Goal: Information Seeking & Learning: Learn about a topic

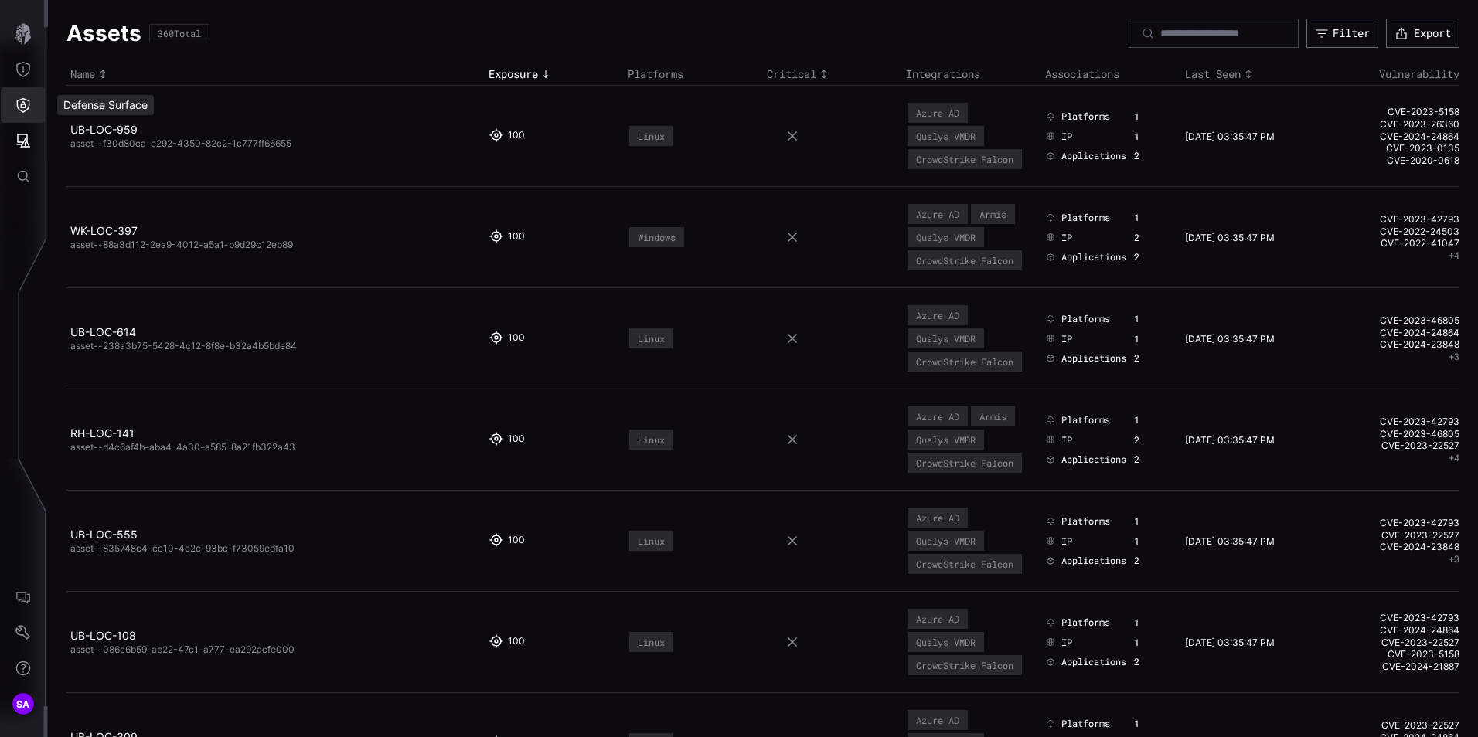
click at [24, 97] on icon "Defense Surface" at bounding box center [22, 104] width 15 height 15
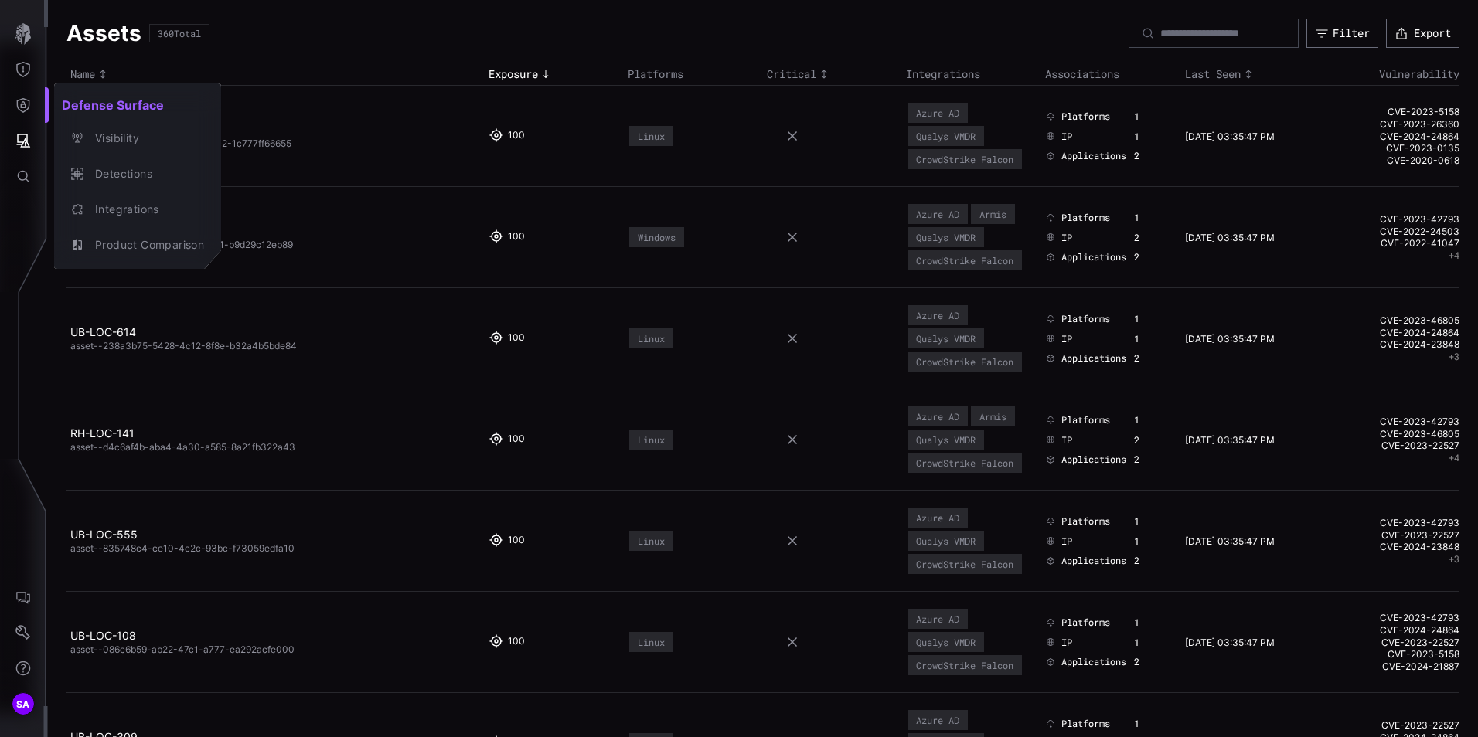
click at [26, 148] on div at bounding box center [739, 368] width 1478 height 737
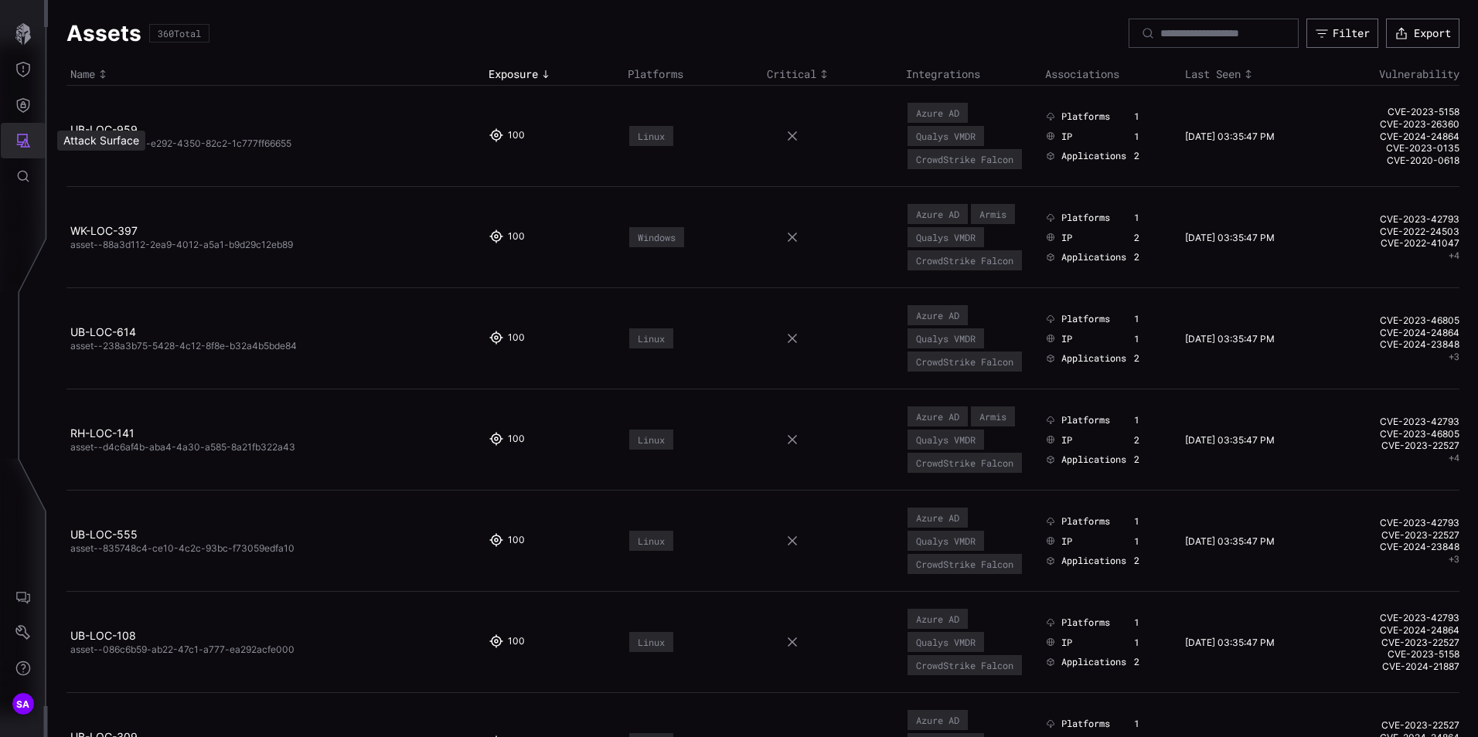
click at [26, 148] on icon "Attack Surface" at bounding box center [22, 140] width 15 height 15
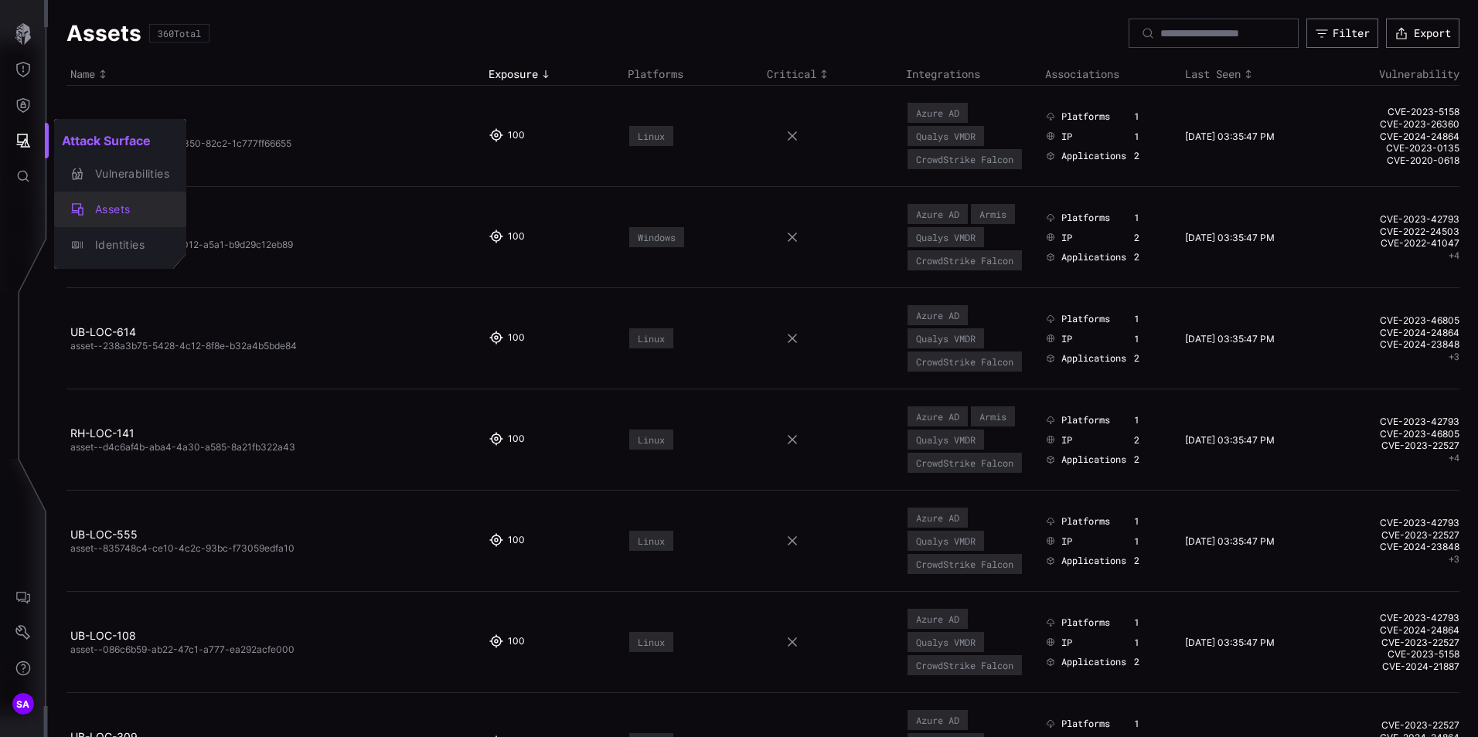
click at [126, 212] on div "Assets" at bounding box center [128, 209] width 82 height 19
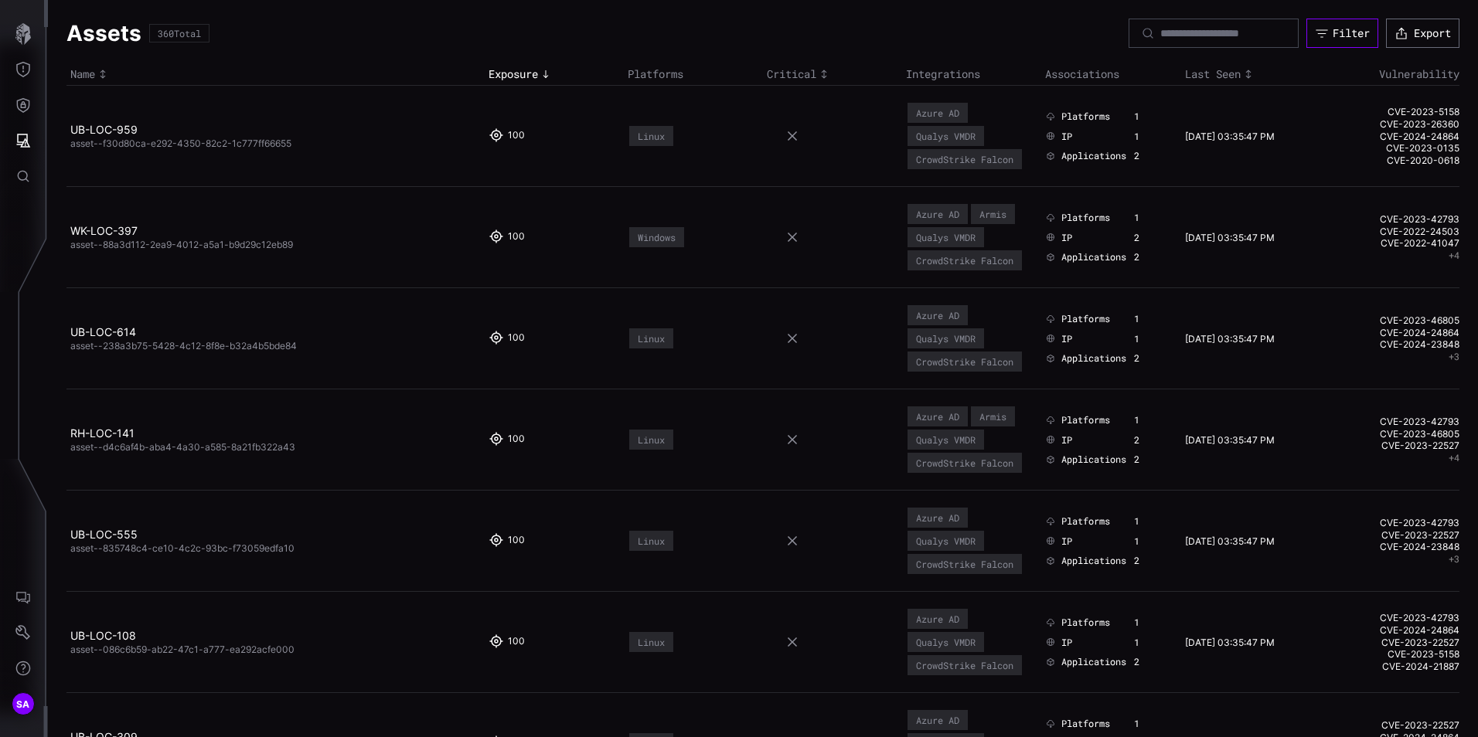
click at [1344, 32] on div "Filter" at bounding box center [1350, 33] width 37 height 14
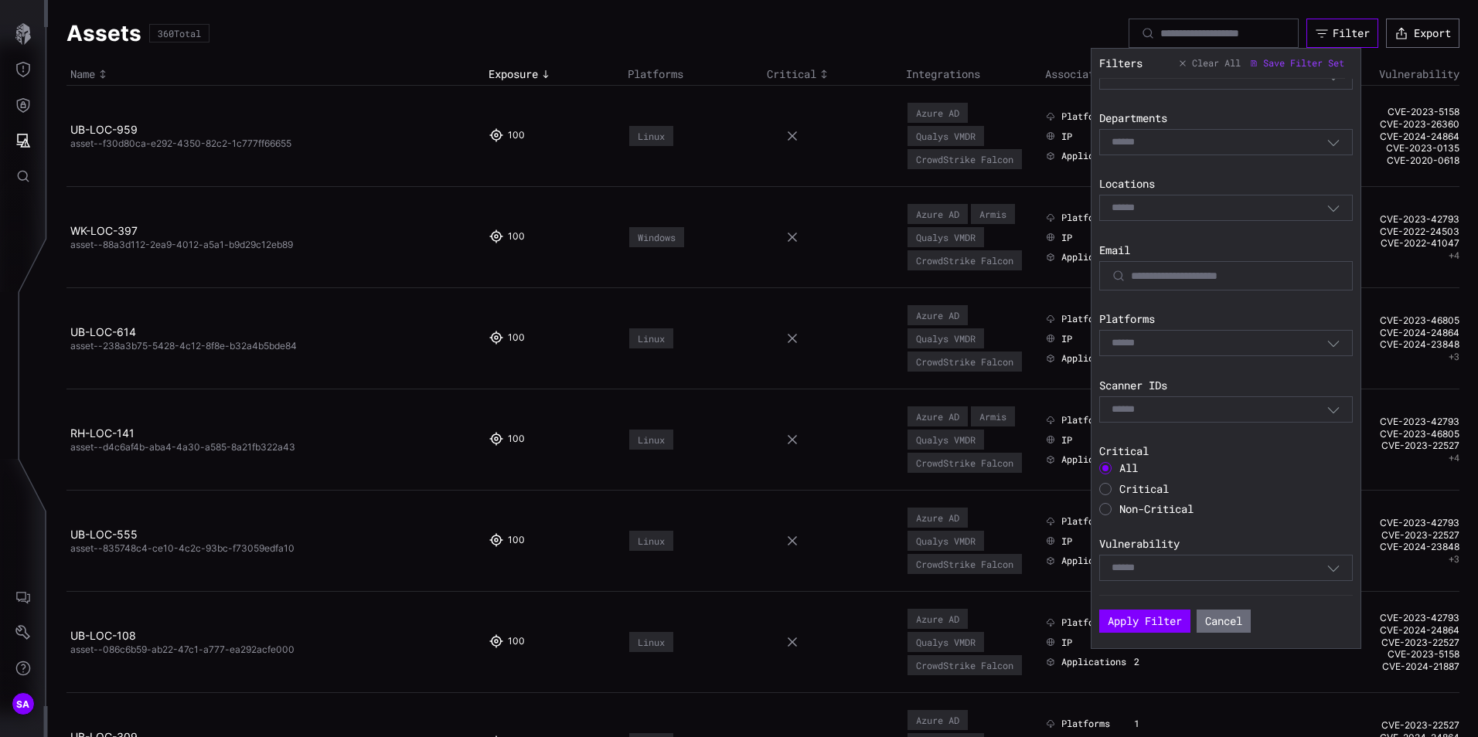
scroll to position [386, 0]
click at [1218, 348] on div "Select" at bounding box center [1218, 342] width 215 height 14
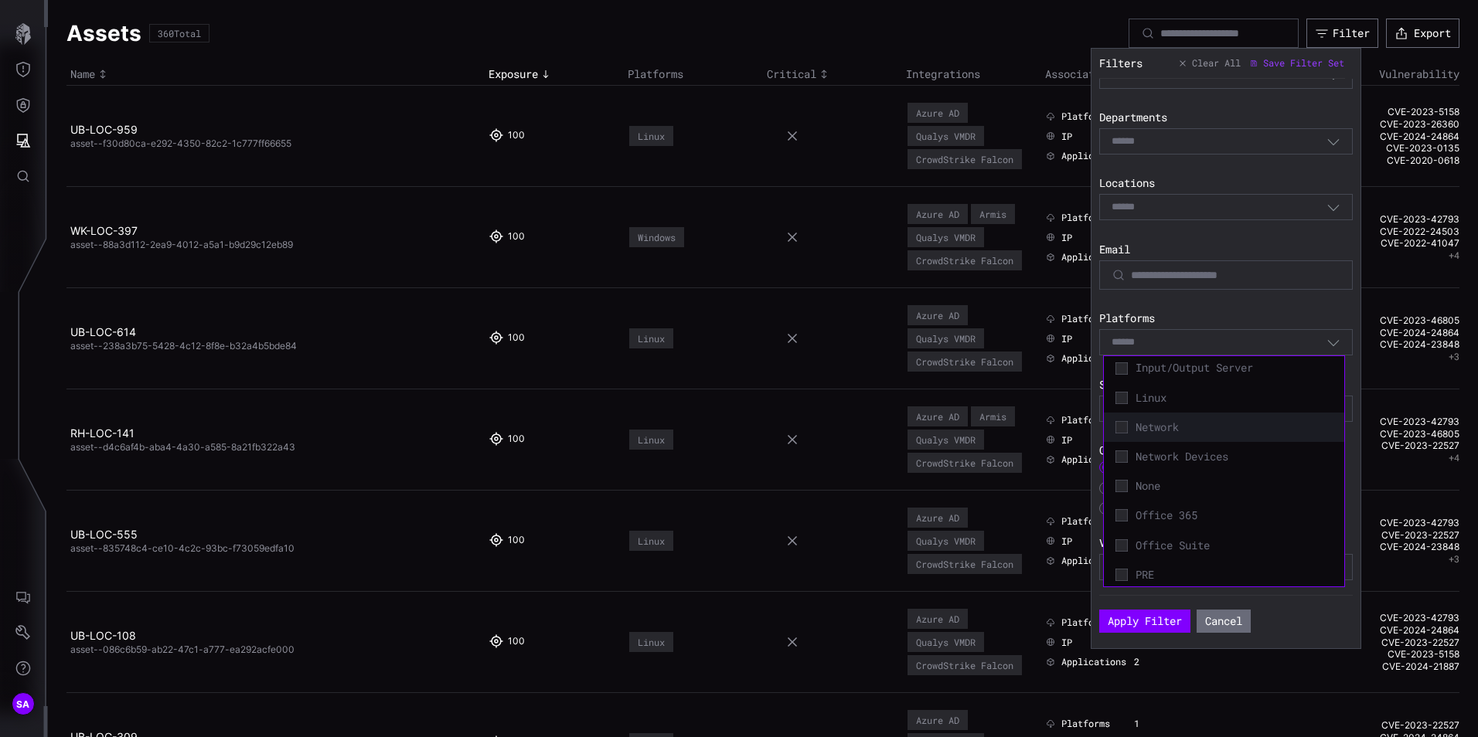
click at [1166, 434] on span "Network" at bounding box center [1233, 427] width 197 height 14
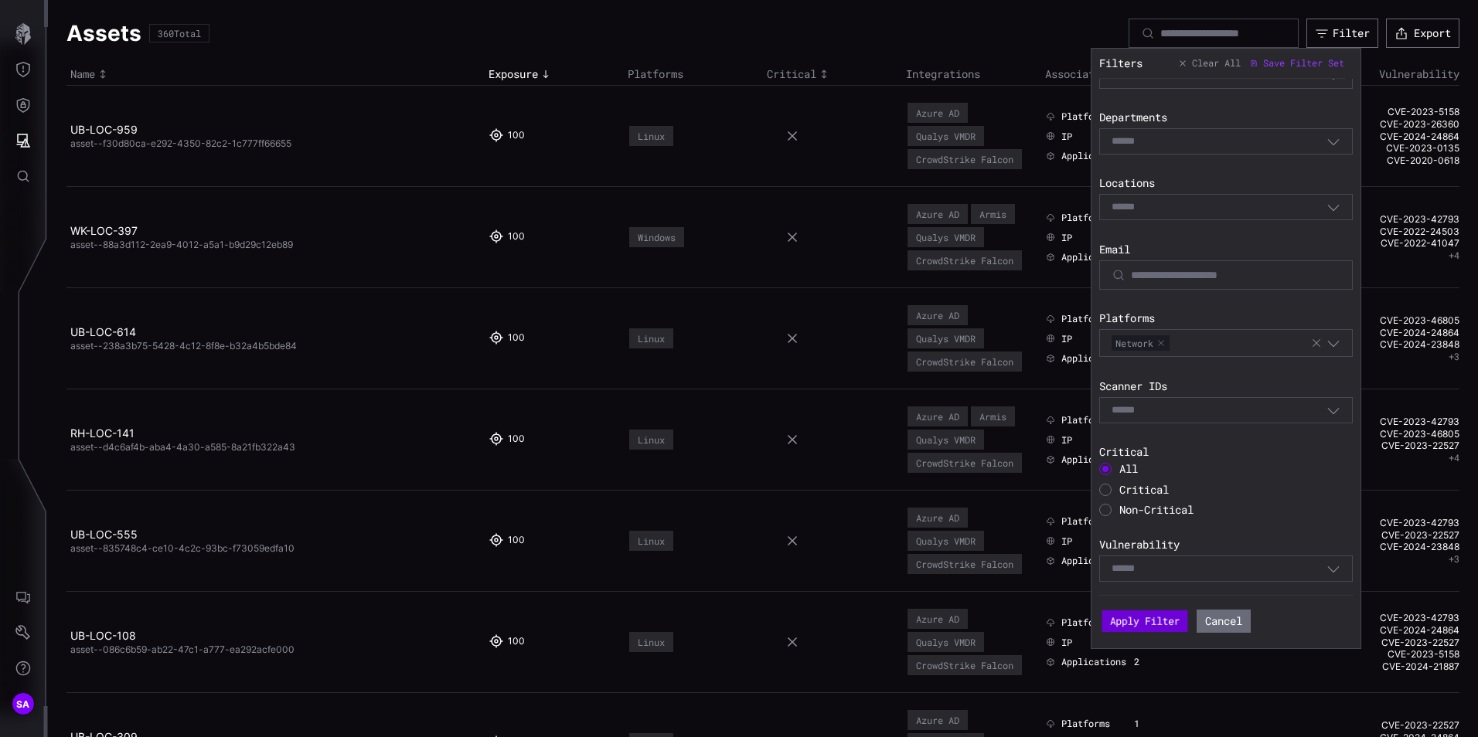
click at [1148, 621] on button "Apply Filter" at bounding box center [1145, 622] width 86 height 22
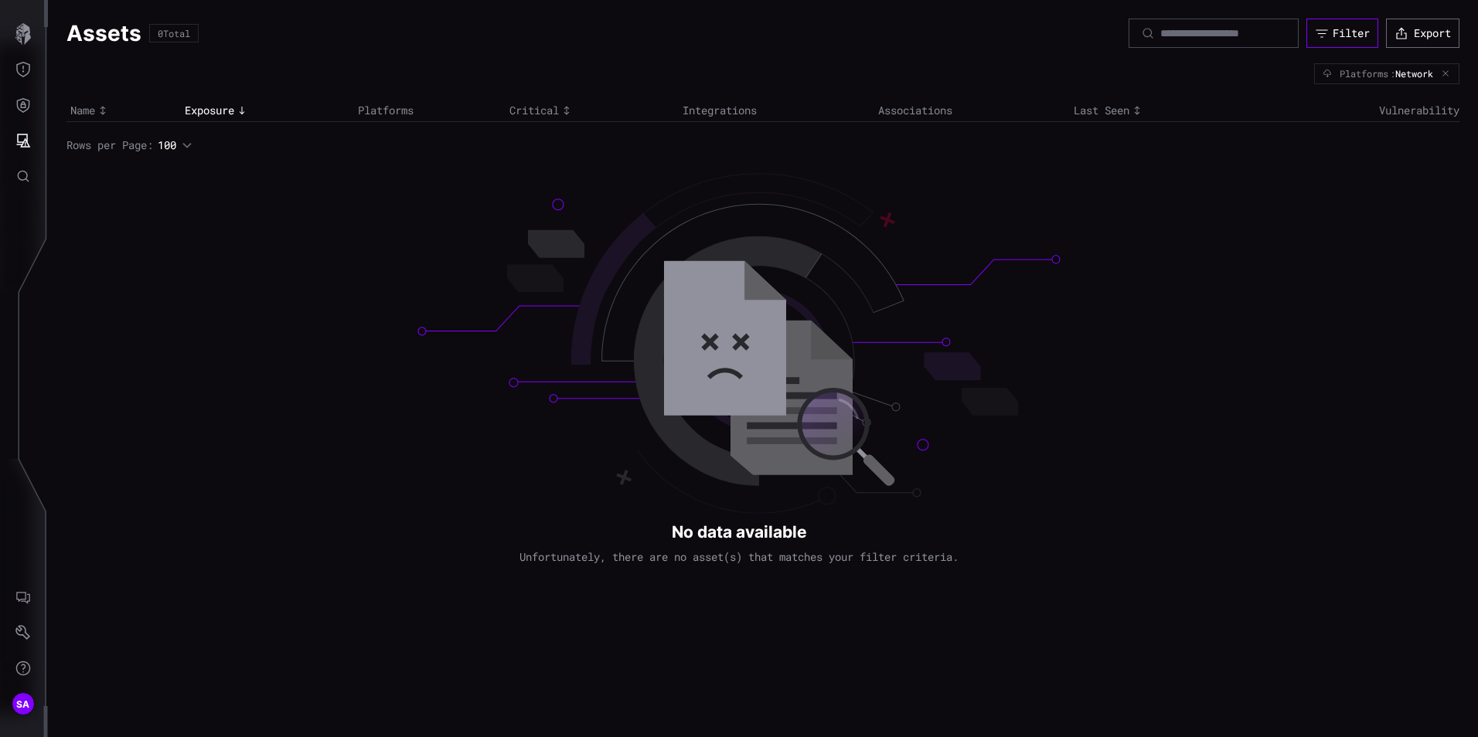
click at [1332, 35] on div "Filter" at bounding box center [1350, 33] width 37 height 14
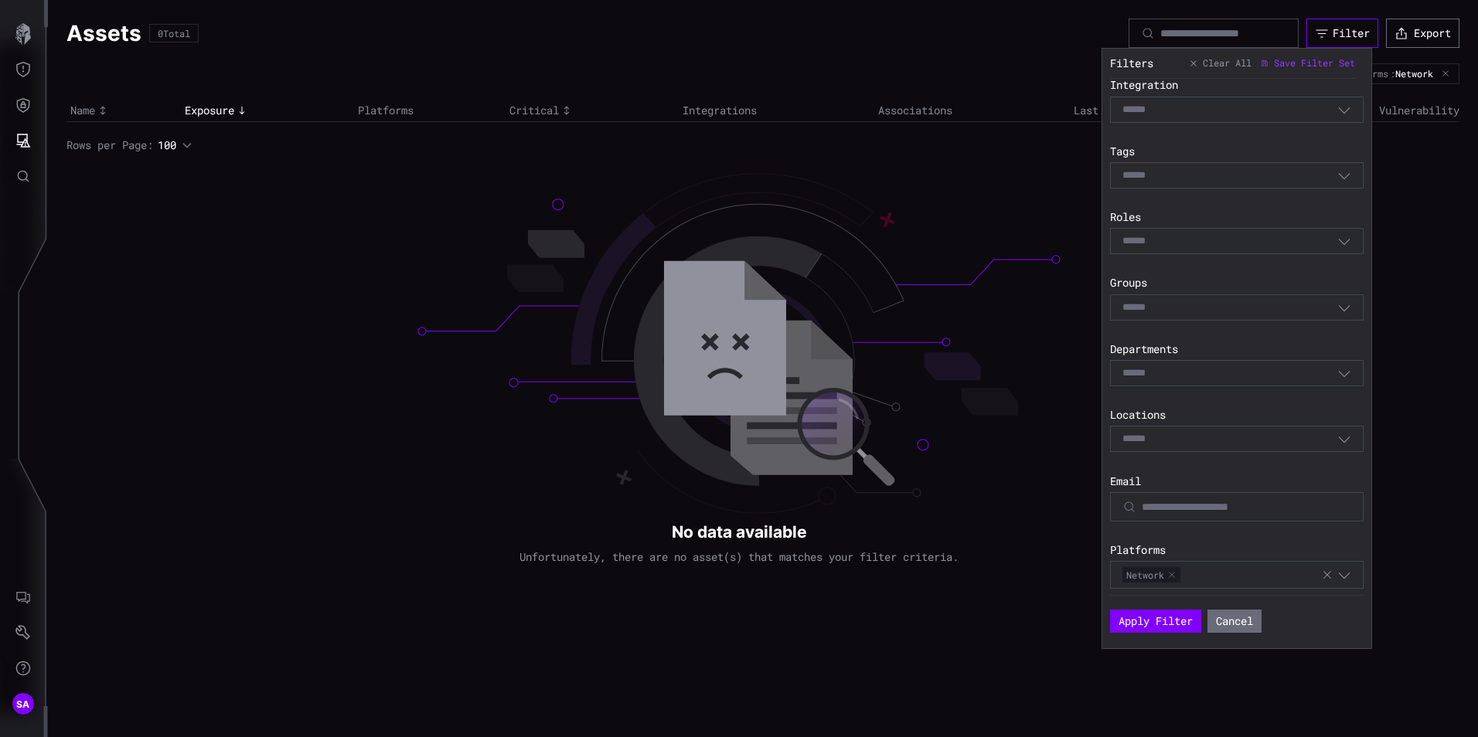
scroll to position [232, 0]
click at [1321, 502] on icon "button" at bounding box center [1327, 498] width 12 height 12
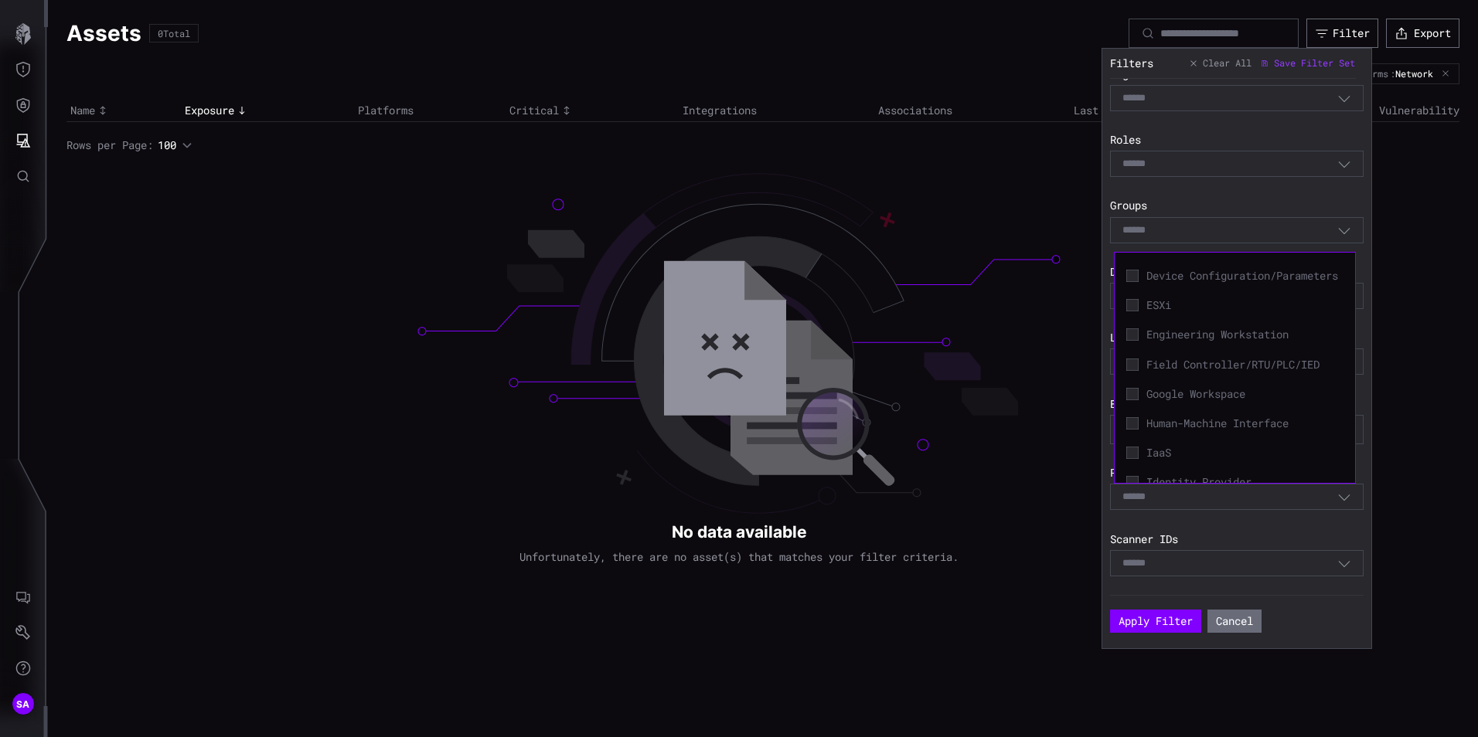
scroll to position [0, 0]
click at [1186, 297] on span "Azure AD" at bounding box center [1244, 297] width 197 height 14
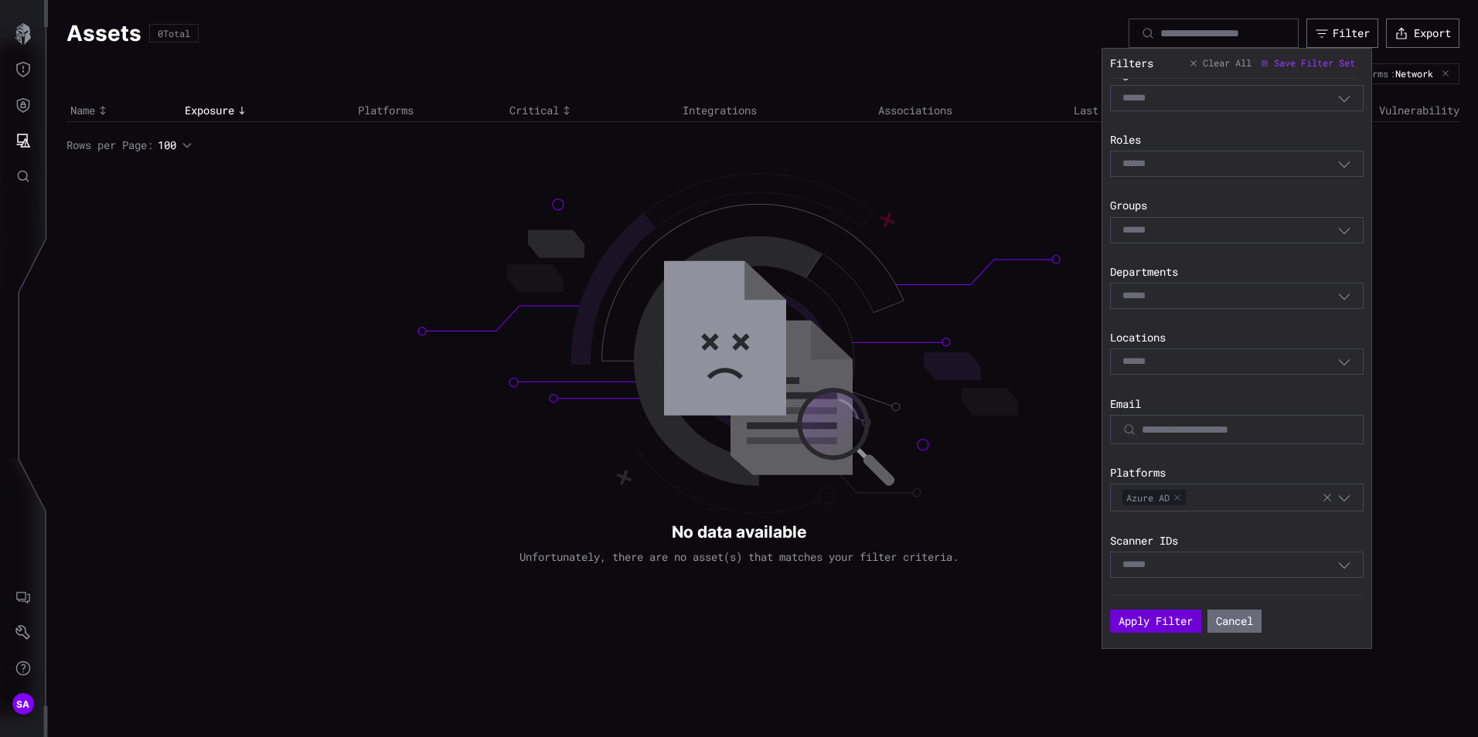
click at [1144, 617] on button "Apply Filter" at bounding box center [1155, 621] width 91 height 23
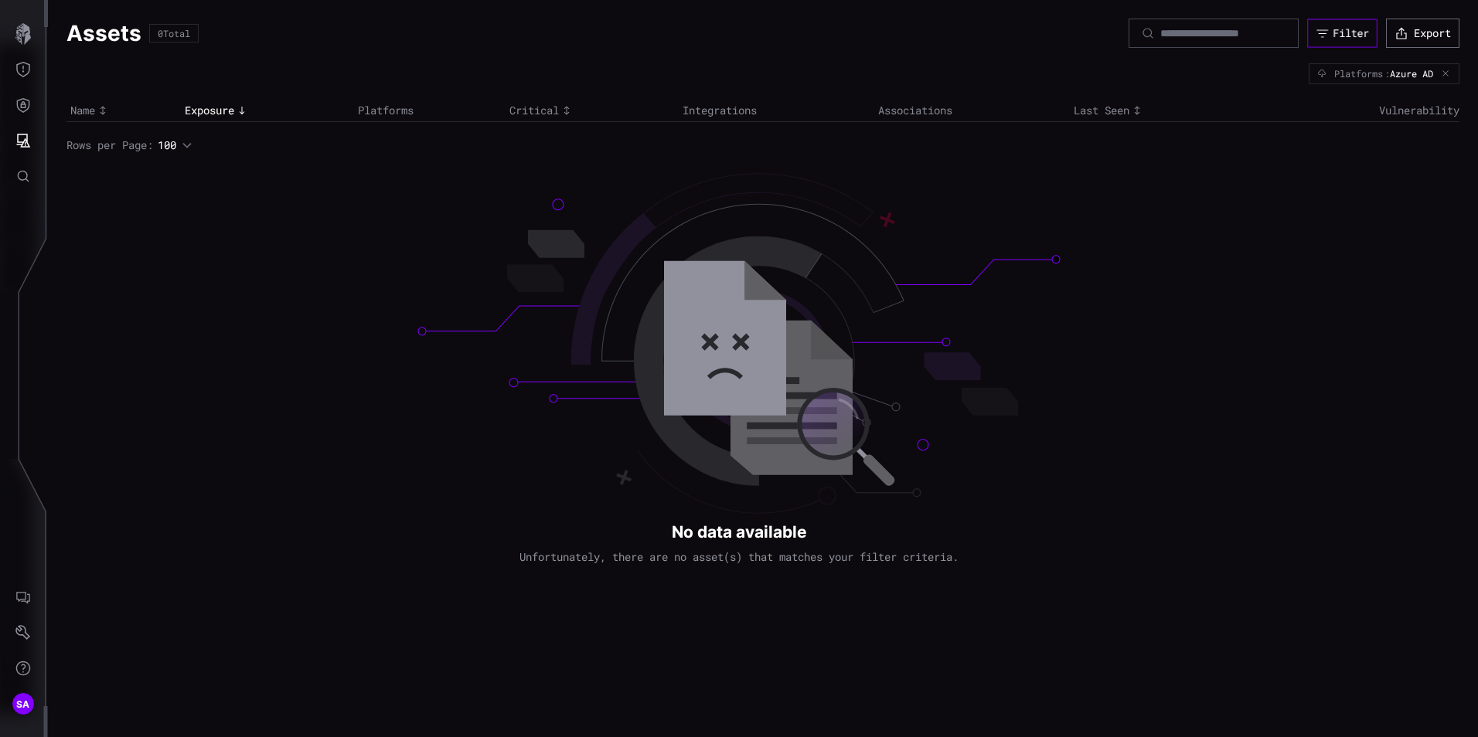
click at [1332, 36] on div "Filter" at bounding box center [1350, 33] width 36 height 14
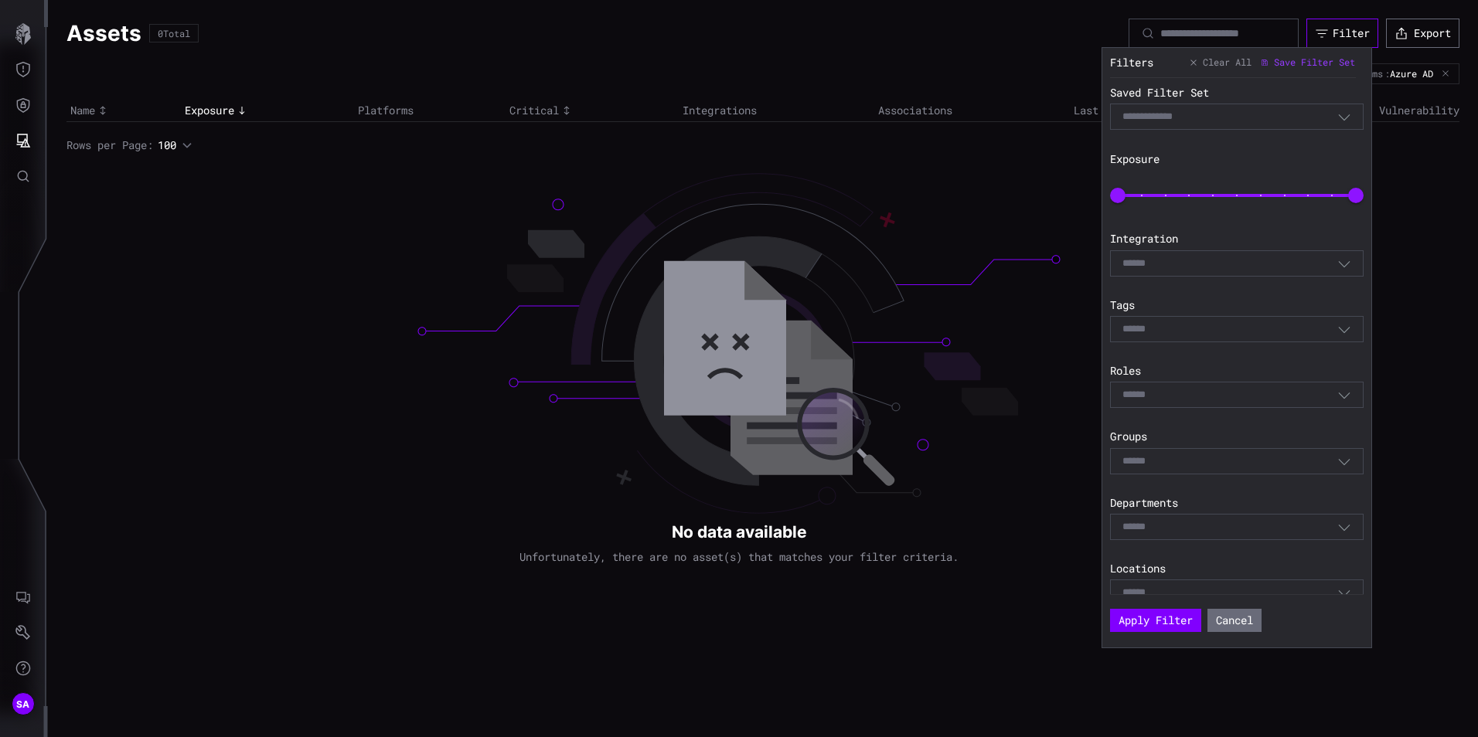
scroll to position [417, 0]
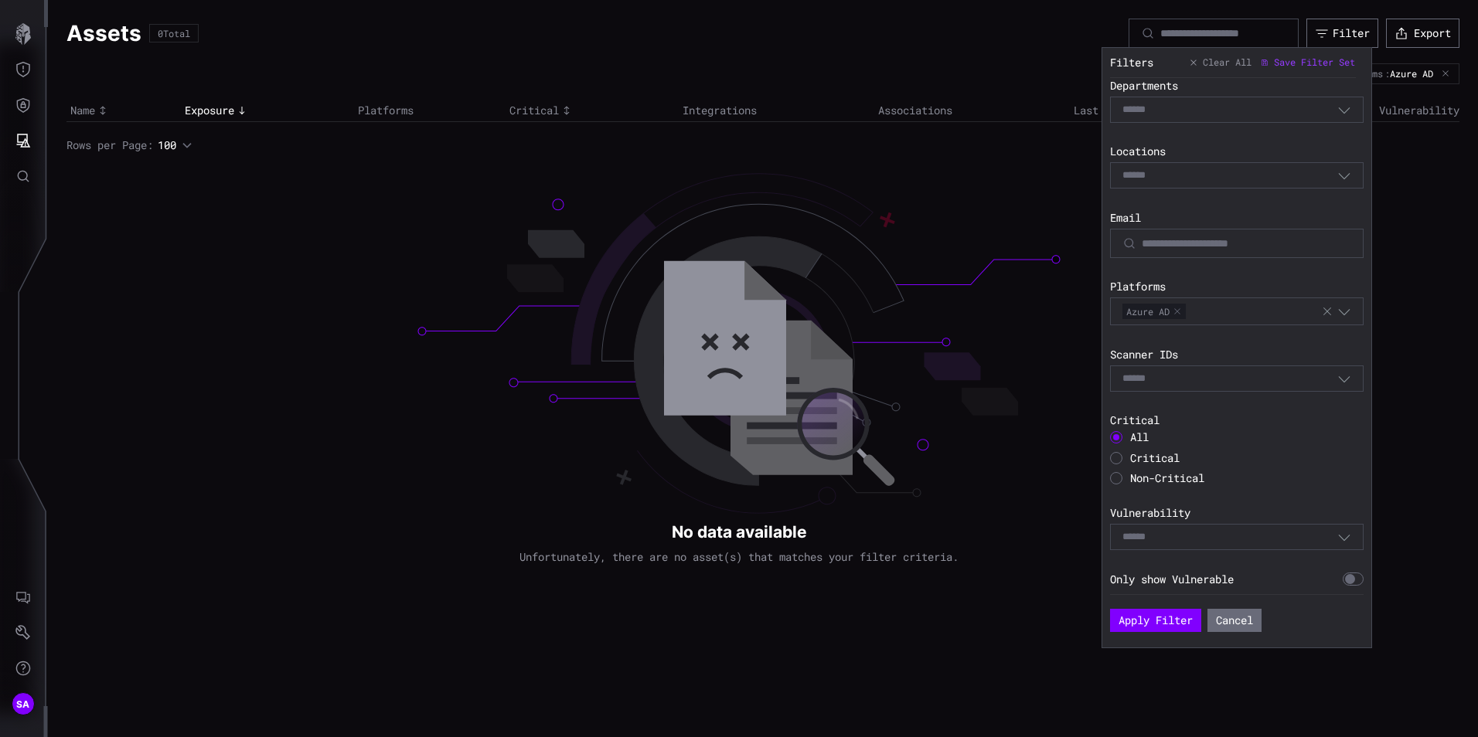
click at [1237, 545] on div "Select" at bounding box center [1237, 537] width 254 height 26
click at [1307, 274] on div "Saved Filter Set Select Filter Exposure 0 100 Integration Select Tags Select Ro…" at bounding box center [1240, 336] width 261 height 516
click at [1176, 315] on button "button" at bounding box center [1176, 311] width 9 height 9
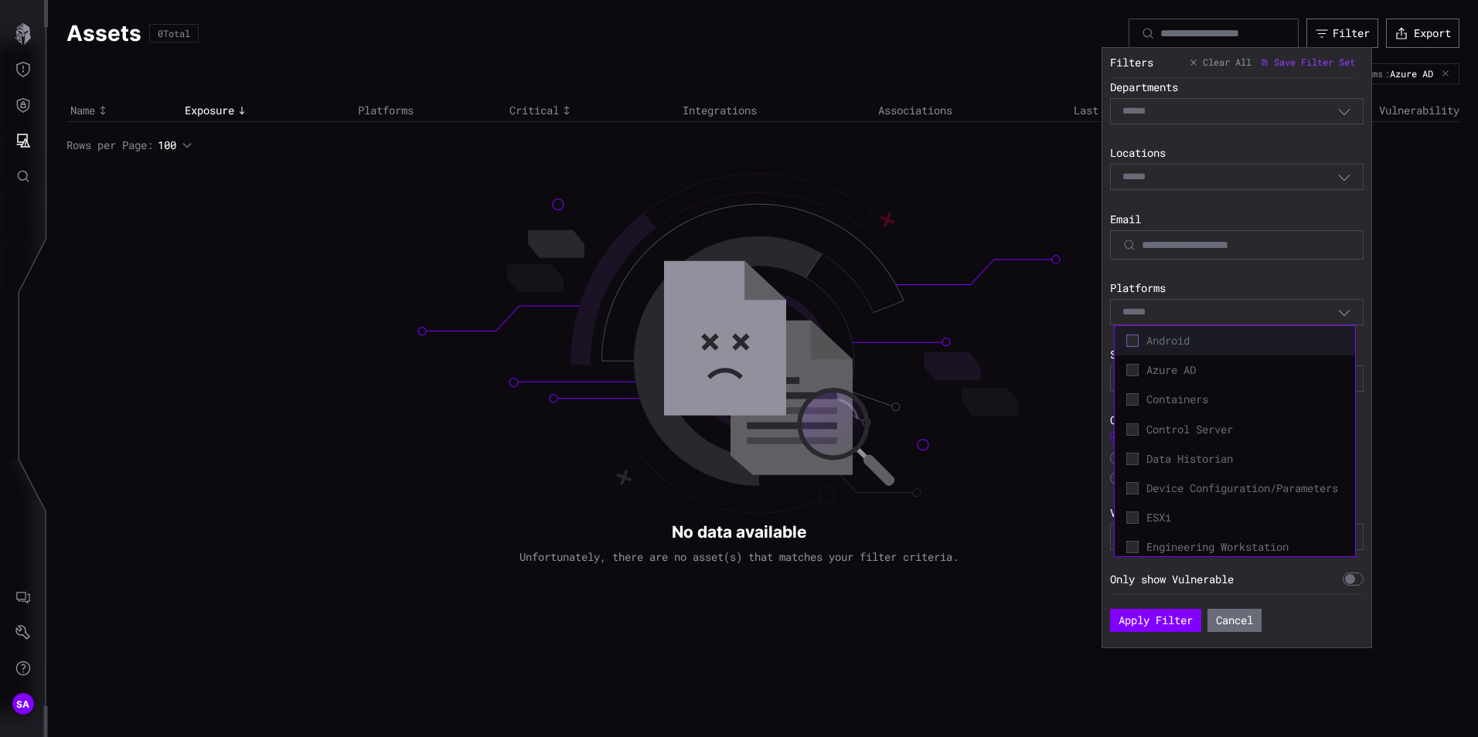
click at [1135, 345] on icon at bounding box center [1132, 341] width 12 height 12
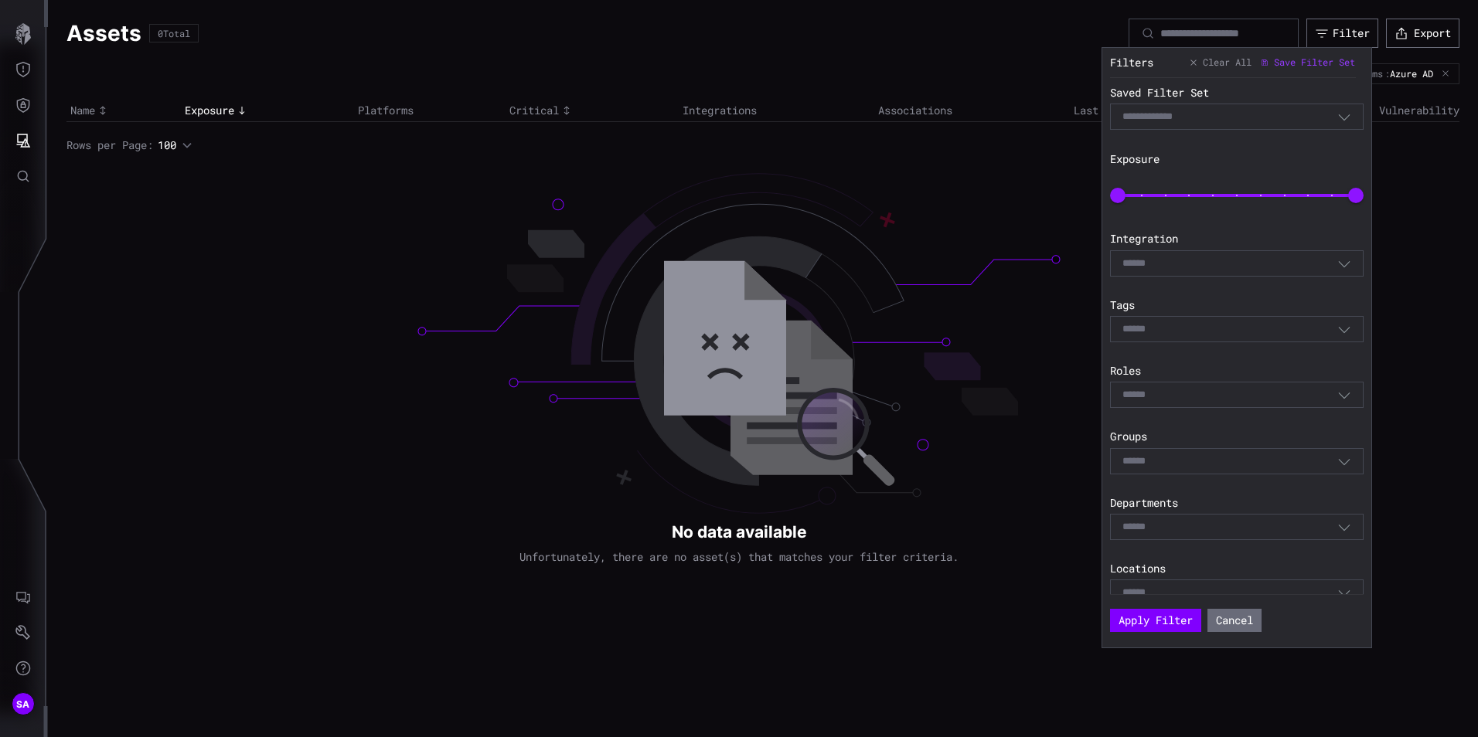
scroll to position [417, 0]
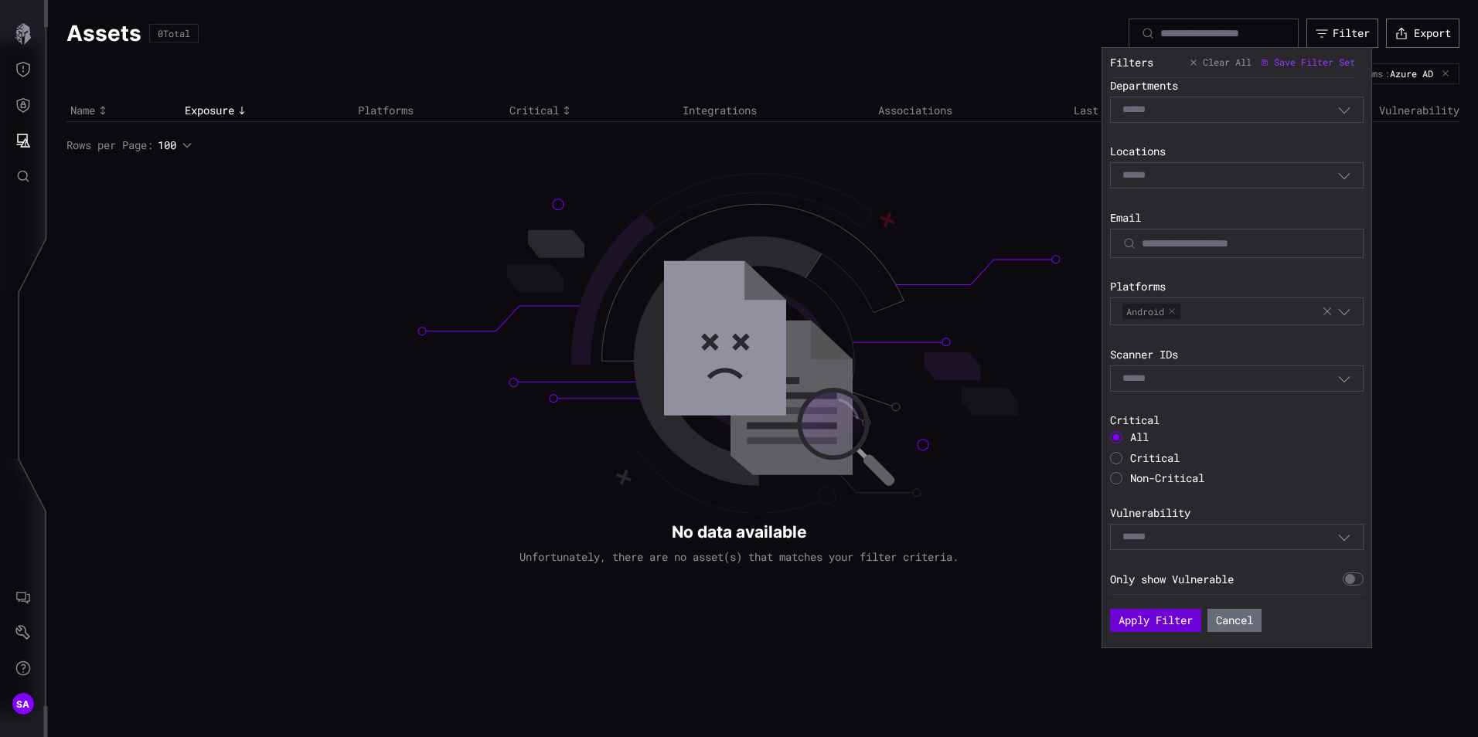
click at [1151, 624] on button "Apply Filter" at bounding box center [1155, 620] width 91 height 23
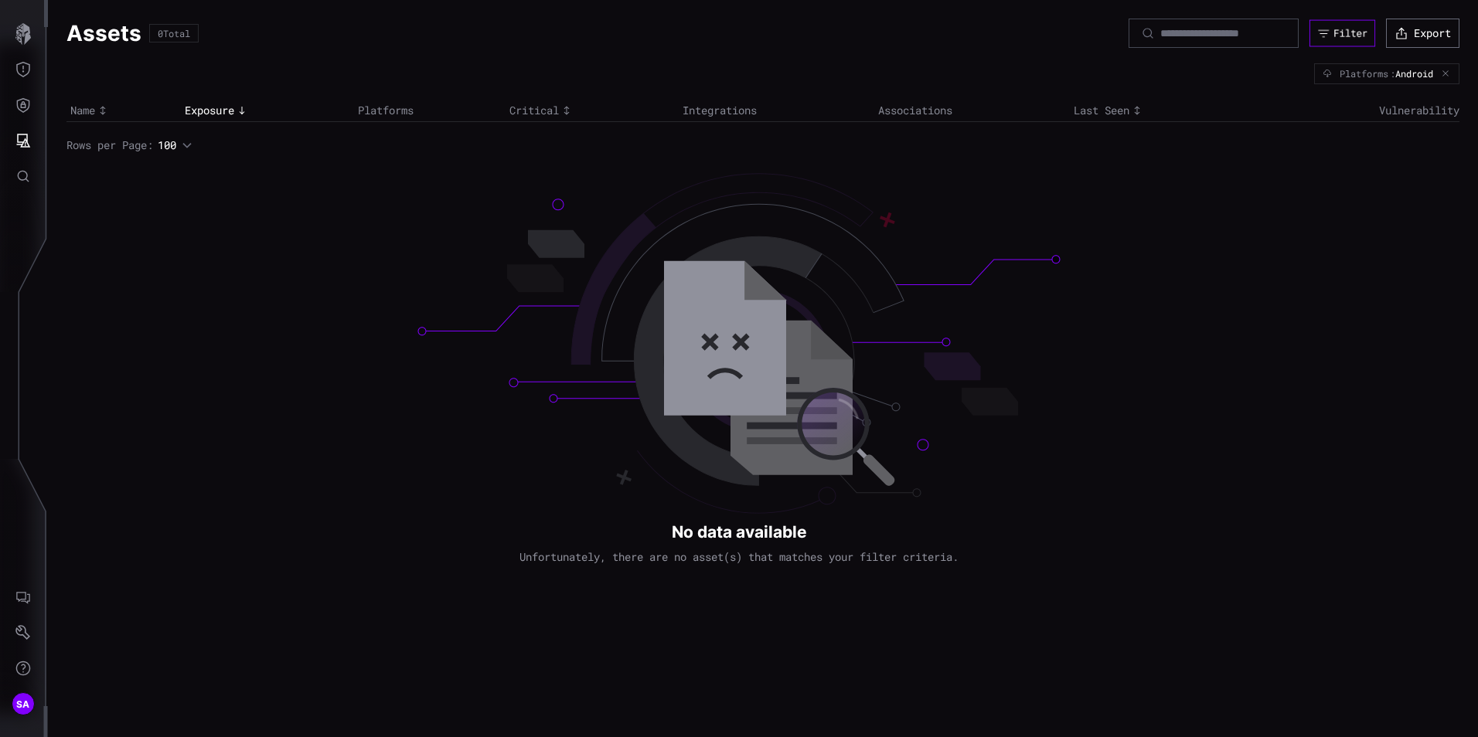
click at [1326, 32] on button "Filter" at bounding box center [1342, 33] width 66 height 27
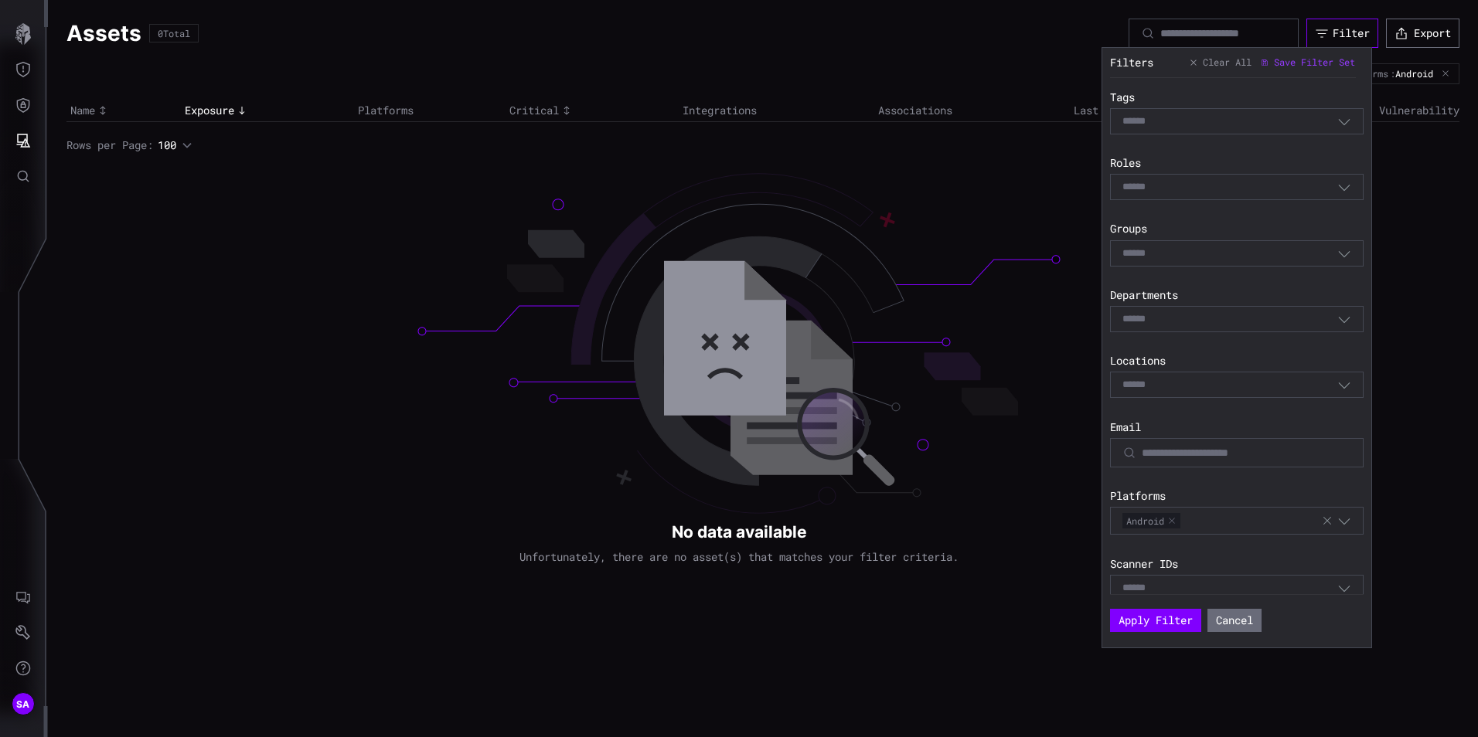
scroll to position [417, 0]
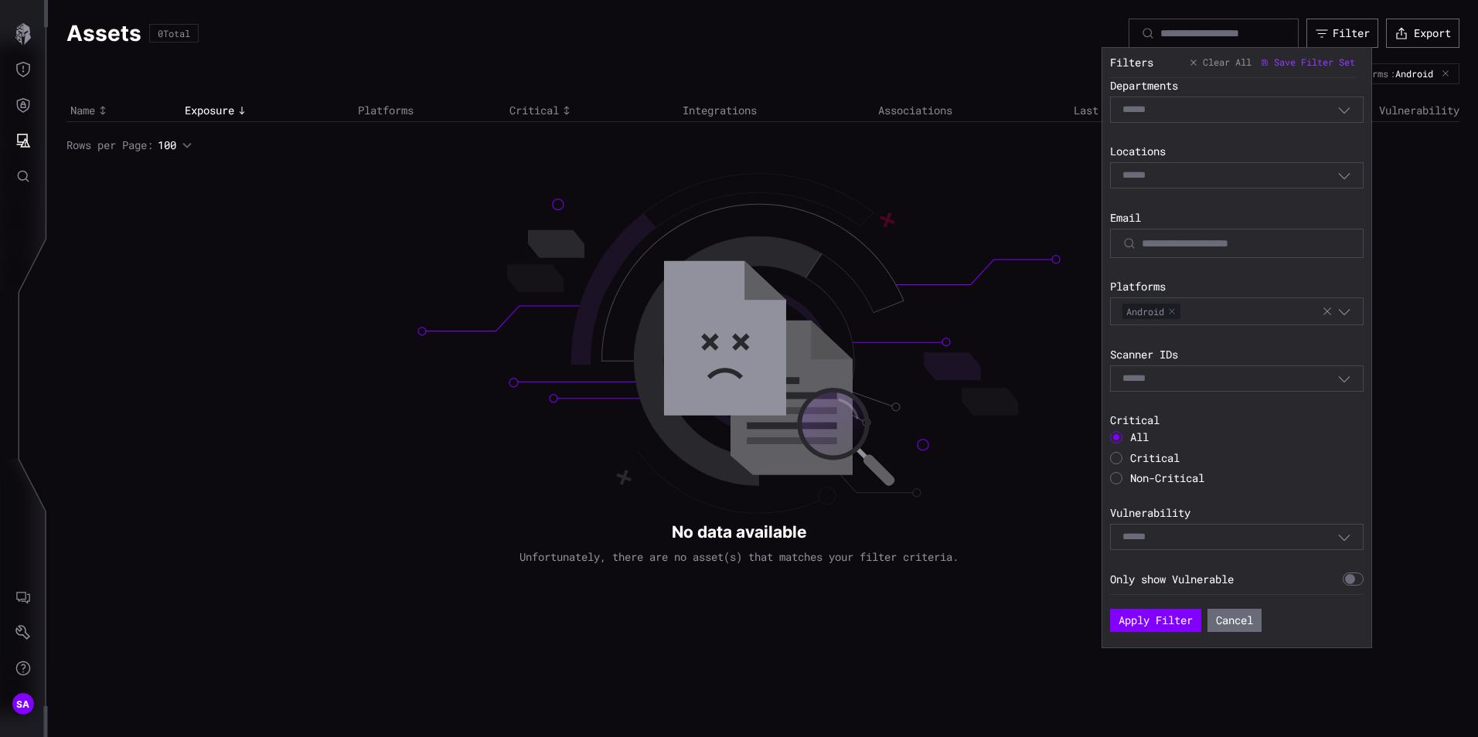
click at [1174, 315] on button "button" at bounding box center [1171, 311] width 9 height 9
click at [1328, 273] on div "Saved Filter Set Select Filter Exposure 0 100 Integration Select Tags Select Ro…" at bounding box center [1240, 336] width 261 height 516
click at [1221, 623] on button "Cancel" at bounding box center [1234, 621] width 53 height 23
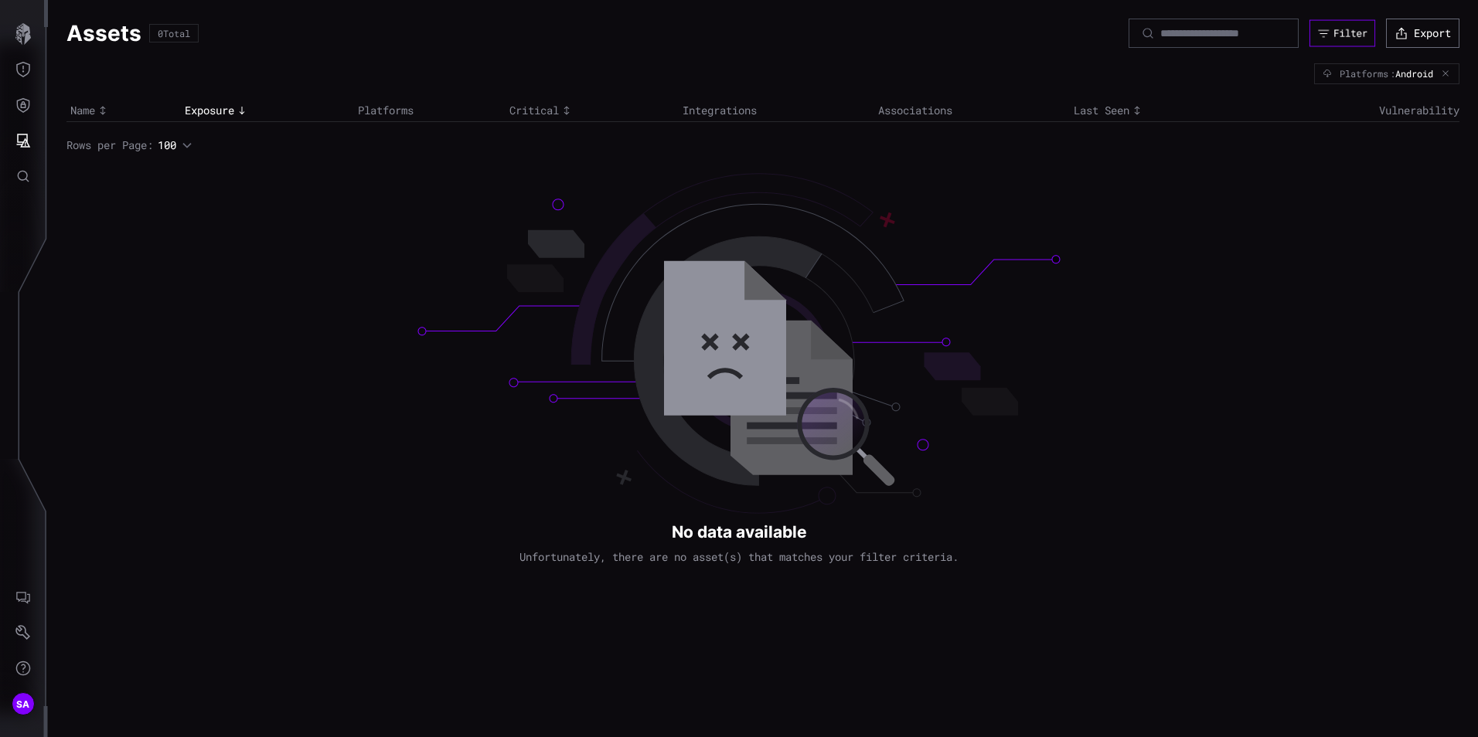
click at [1329, 28] on button "Filter" at bounding box center [1342, 33] width 66 height 27
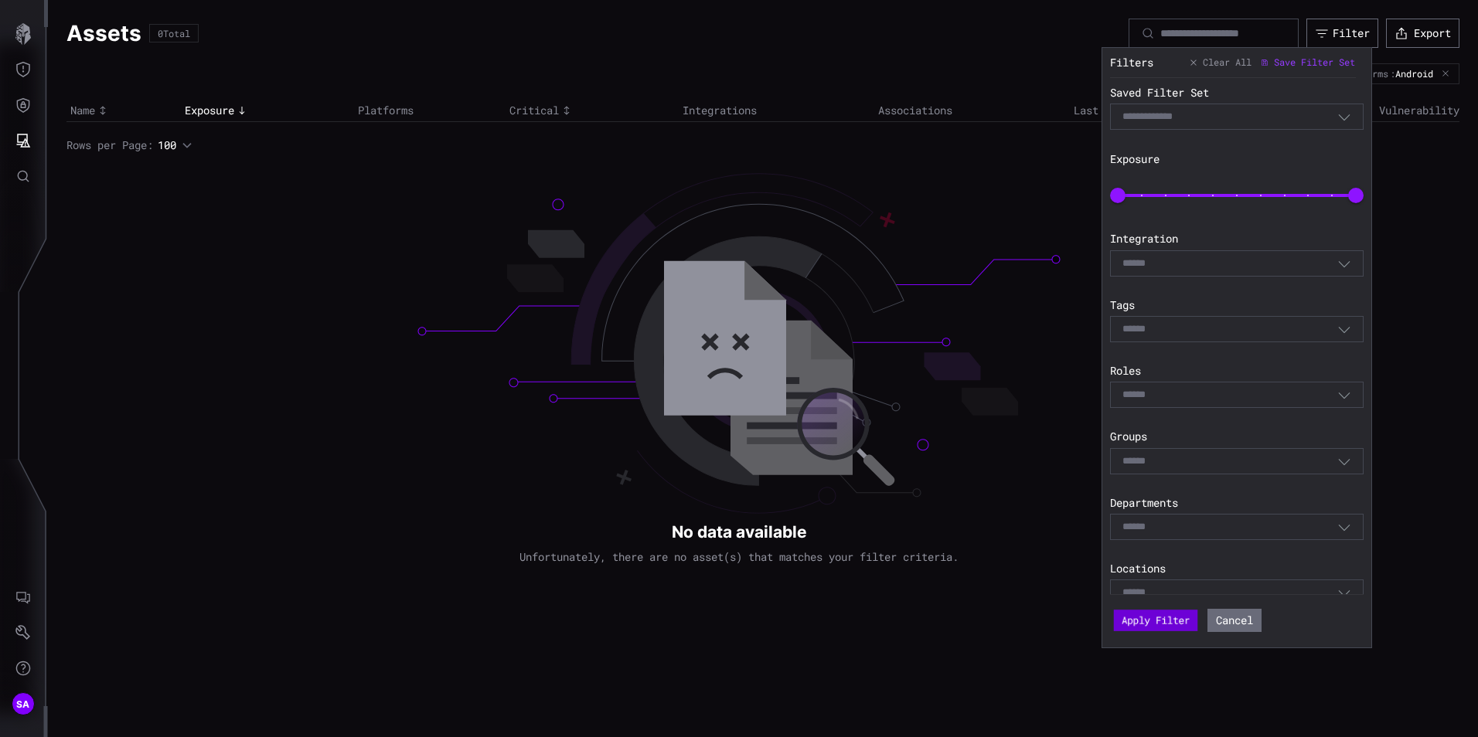
click at [1158, 626] on button "Apply Filter" at bounding box center [1155, 621] width 83 height 22
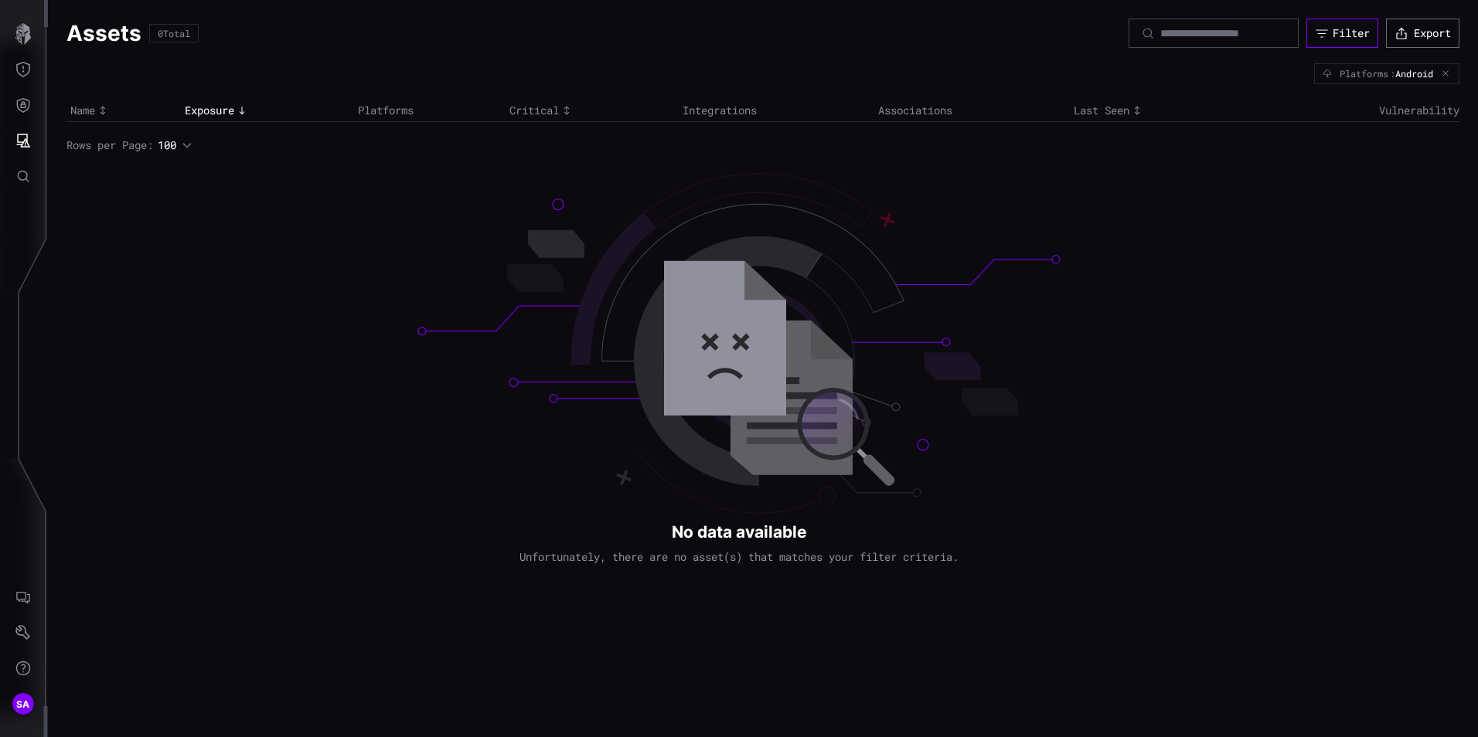
click at [1324, 27] on icon "button" at bounding box center [1322, 33] width 14 height 14
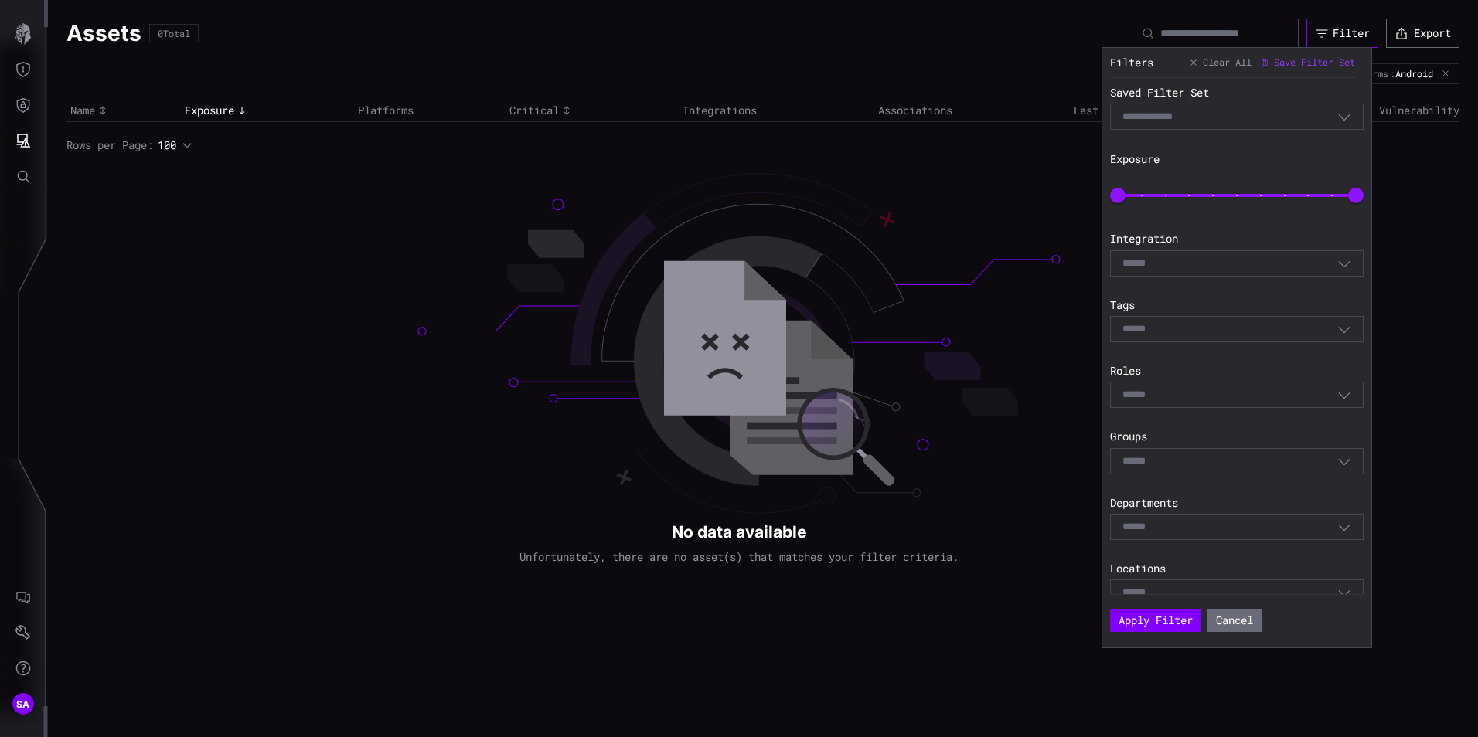
scroll to position [417, 0]
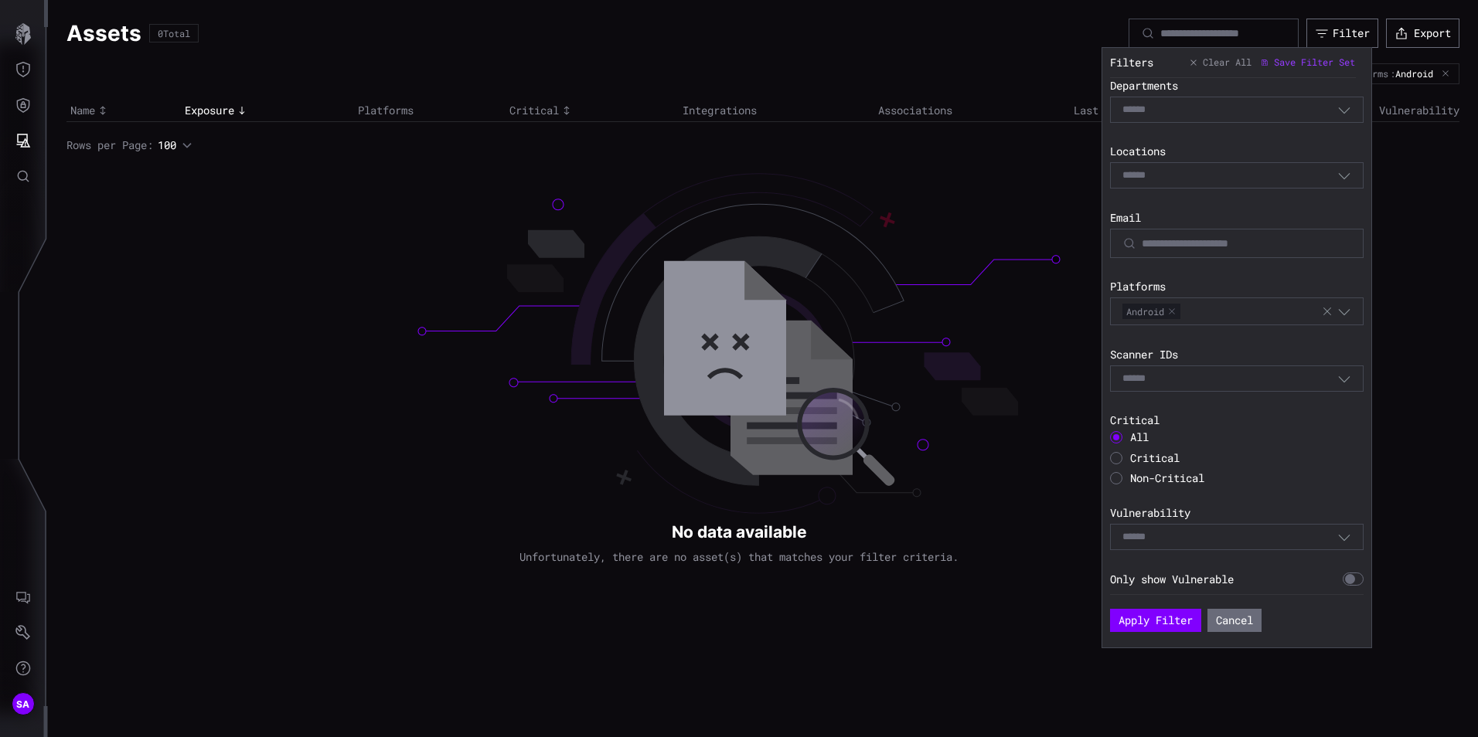
click at [1173, 317] on span "Android" at bounding box center [1151, 311] width 58 height 15
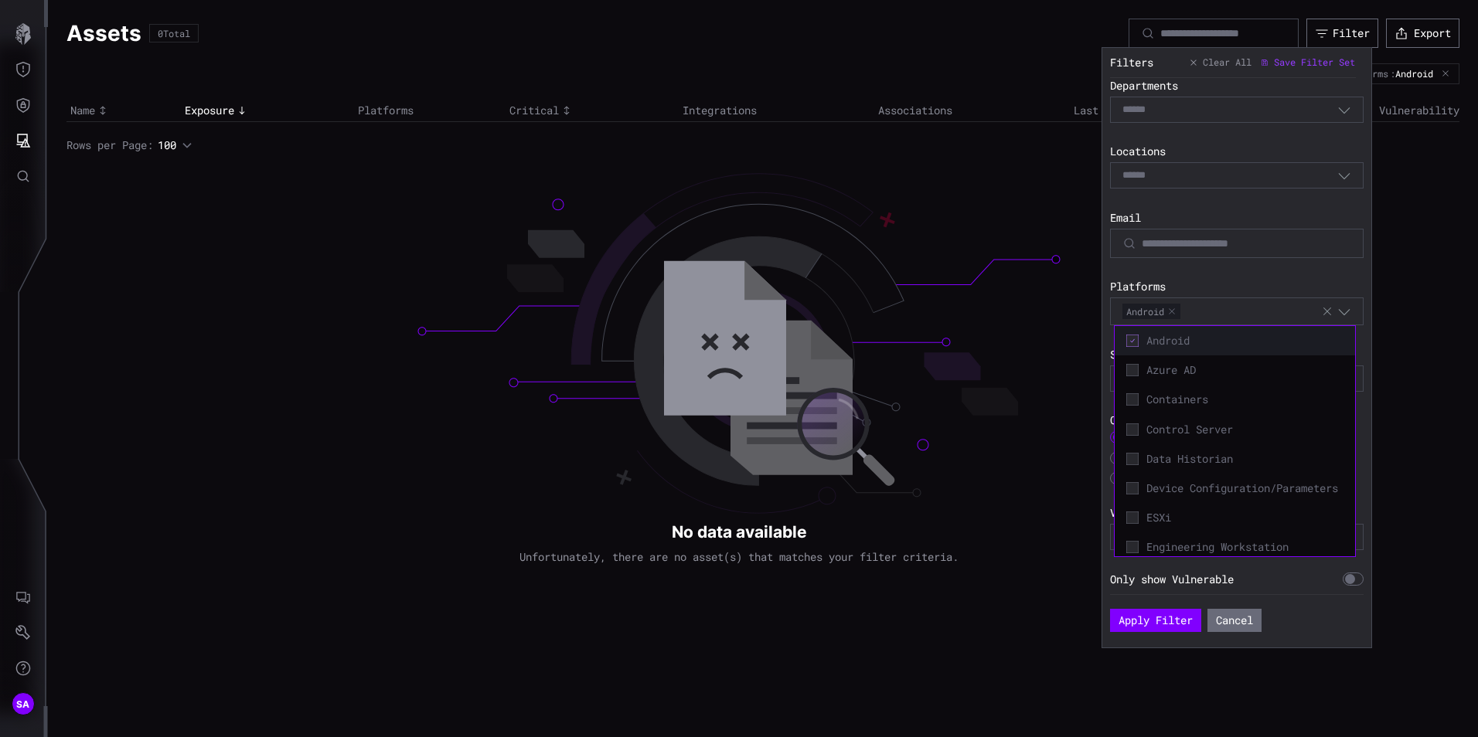
click at [1174, 313] on button "button" at bounding box center [1171, 311] width 9 height 9
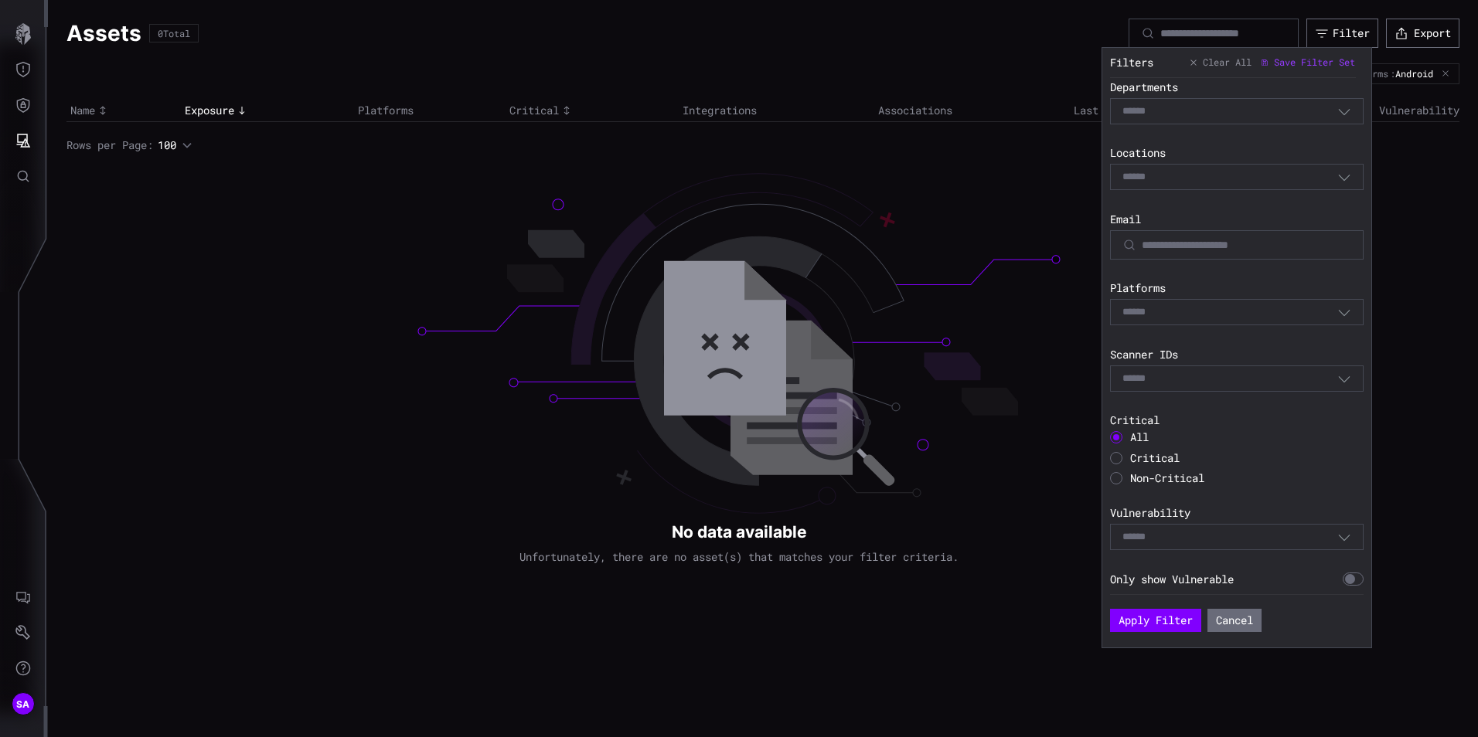
click at [1312, 277] on div "Saved Filter Set Select Filter Exposure 0 100 Integration Select Tags Select Ro…" at bounding box center [1240, 336] width 261 height 516
click at [1166, 618] on button "Apply Filter" at bounding box center [1155, 620] width 91 height 23
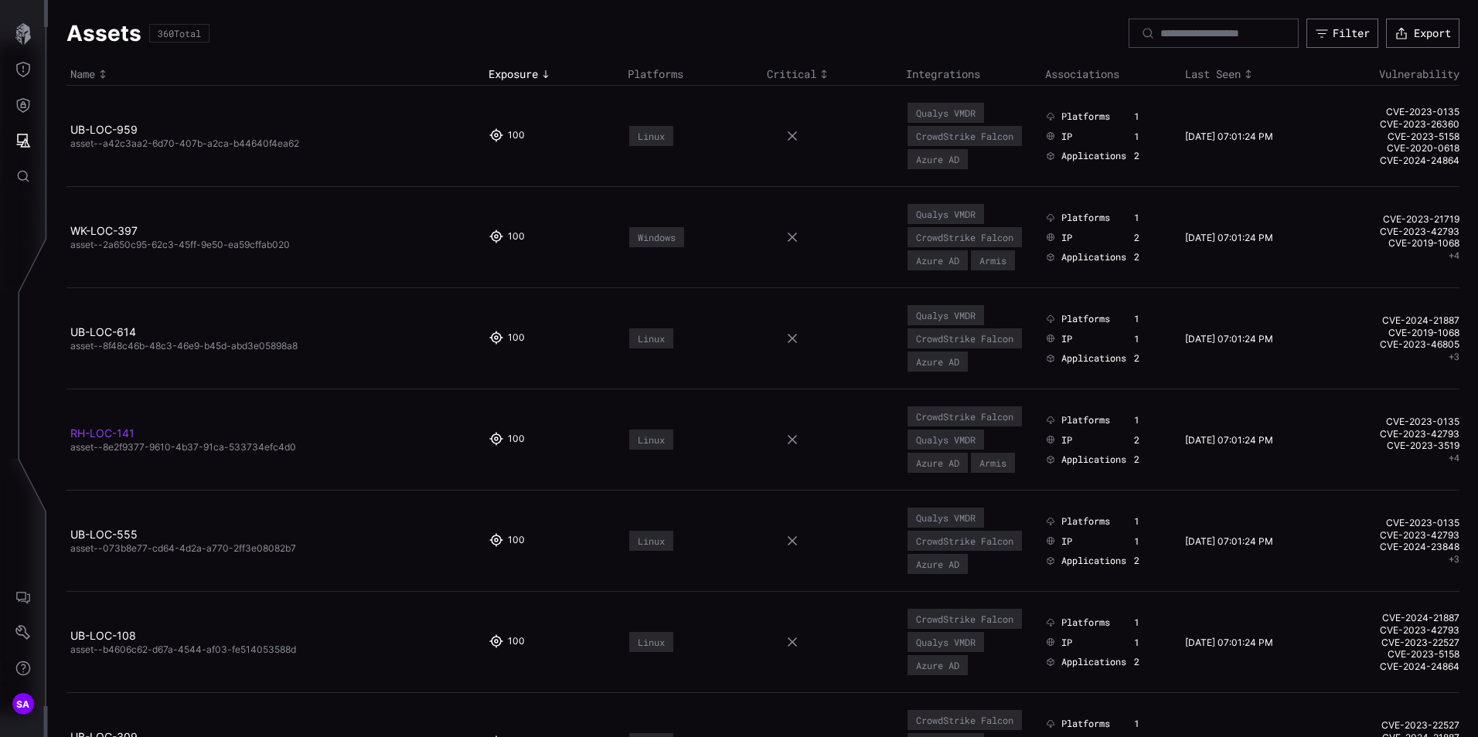
click at [122, 440] on link "RH-LOC-141" at bounding box center [102, 433] width 64 height 13
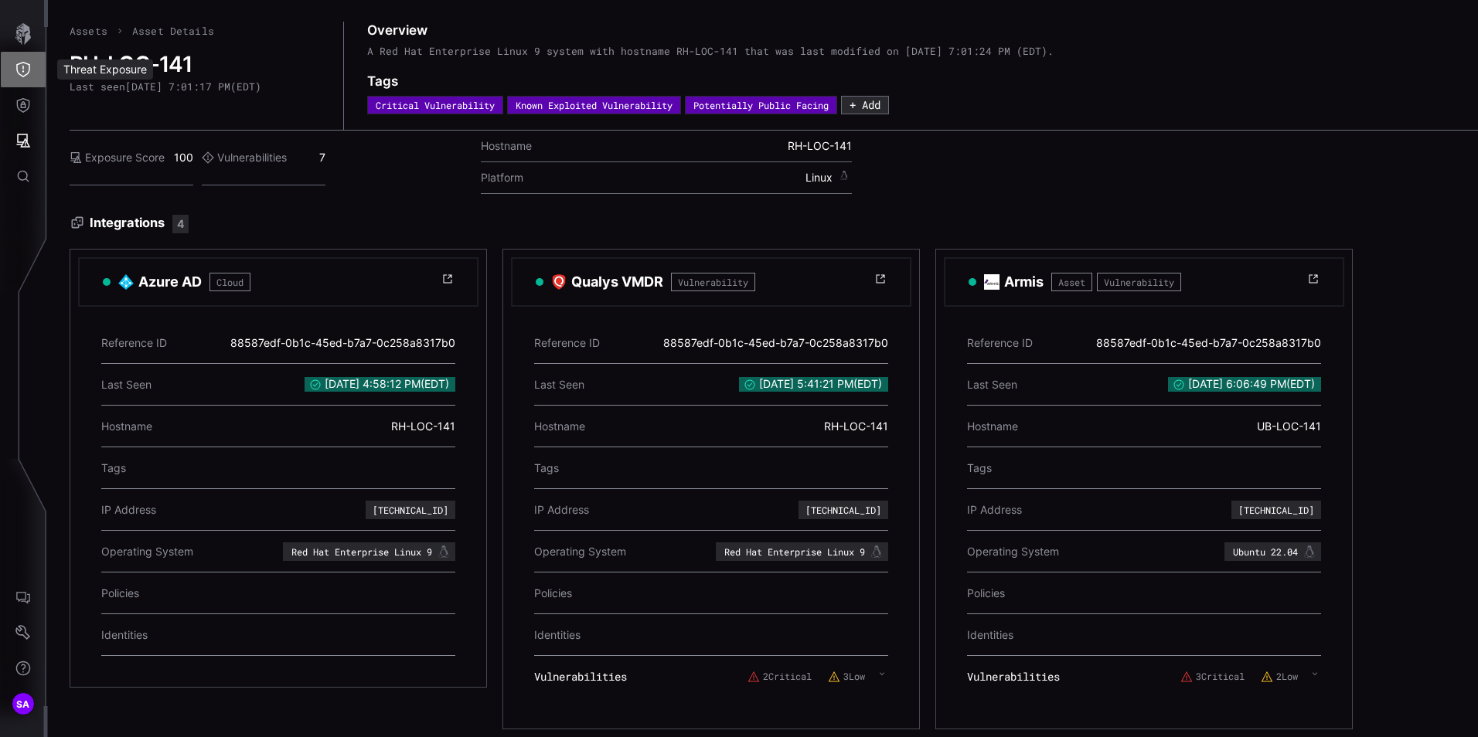
click at [31, 69] on button "Threat Exposure" at bounding box center [23, 70] width 45 height 36
